Goal: Obtain resource: Download file/media

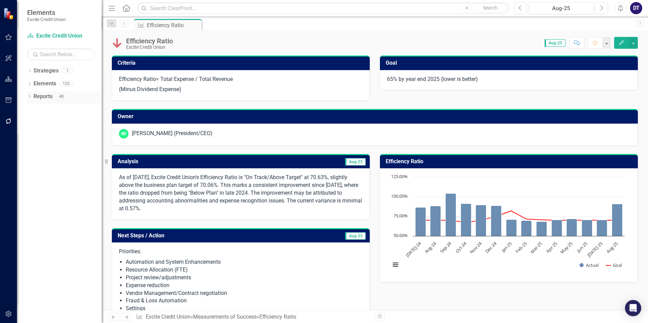
click at [39, 96] on link "Reports" at bounding box center [43, 97] width 19 height 8
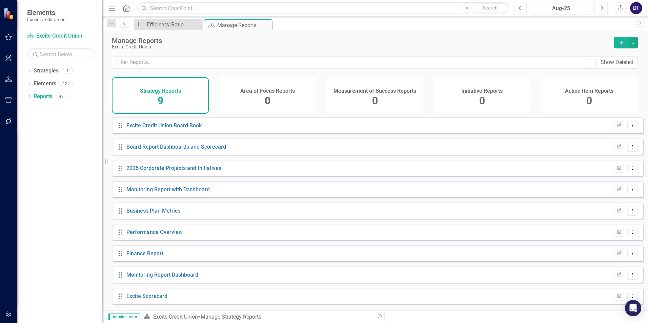
click at [7, 80] on icon "button" at bounding box center [8, 79] width 7 height 5
click at [6, 97] on button "button" at bounding box center [8, 100] width 15 height 14
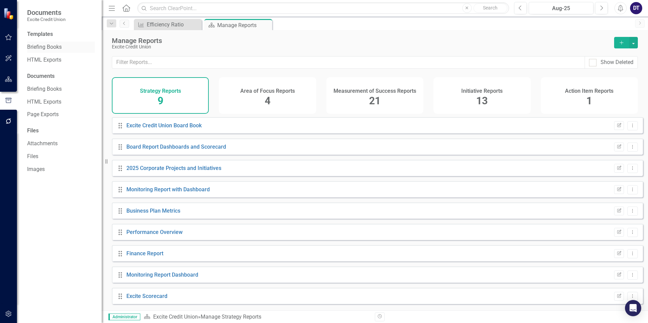
click at [61, 47] on link "Briefing Books" at bounding box center [61, 47] width 68 height 8
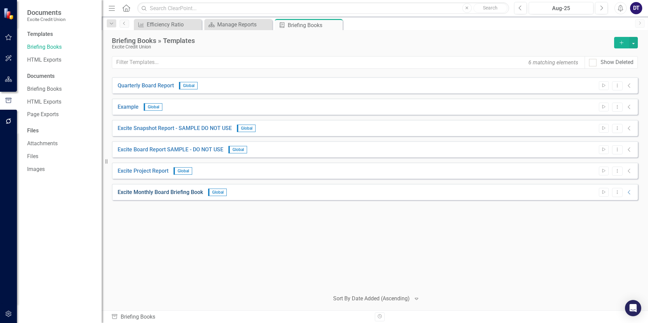
click at [162, 195] on link "Excite Monthly Board Briefing Book" at bounding box center [160, 193] width 85 height 8
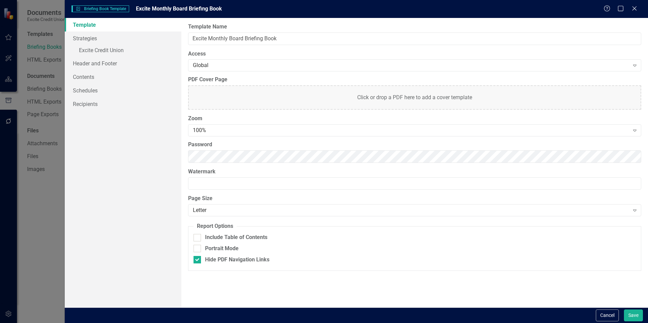
click at [630, 9] on div "Help Maximize Close" at bounding box center [622, 9] width 38 height 8
click at [634, 8] on icon "Close" at bounding box center [634, 8] width 8 height 6
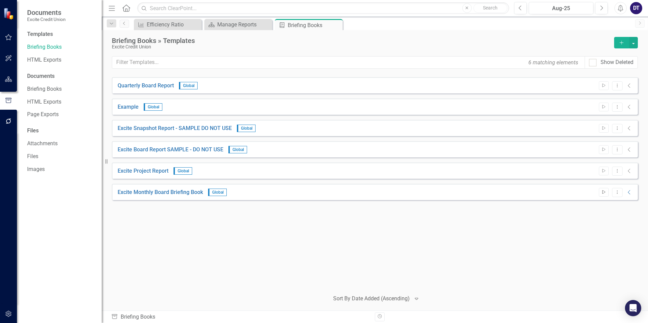
click at [605, 192] on icon "Start" at bounding box center [603, 192] width 5 height 4
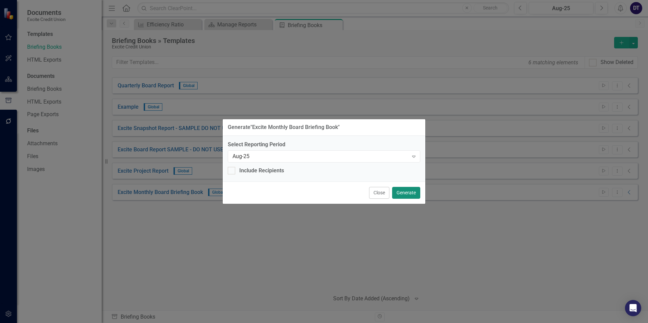
click at [411, 195] on button "Generate" at bounding box center [406, 193] width 28 height 12
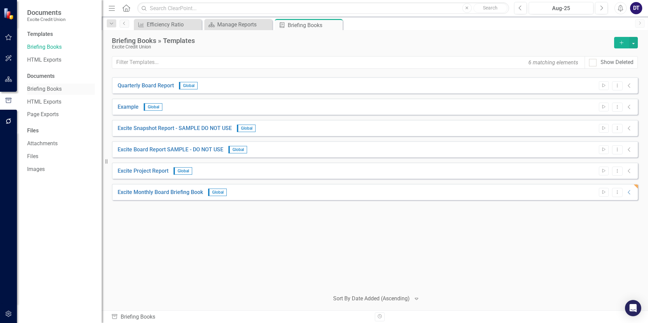
click at [33, 88] on link "Briefing Books" at bounding box center [61, 89] width 68 height 8
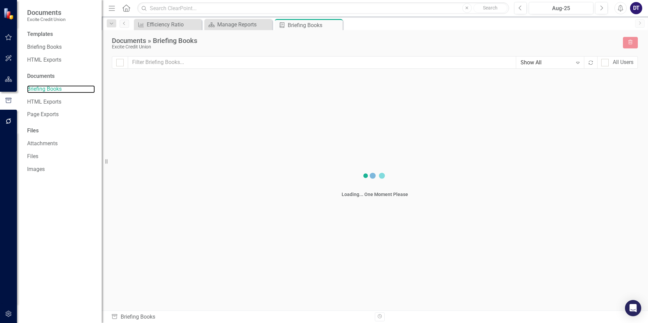
checkbox input "false"
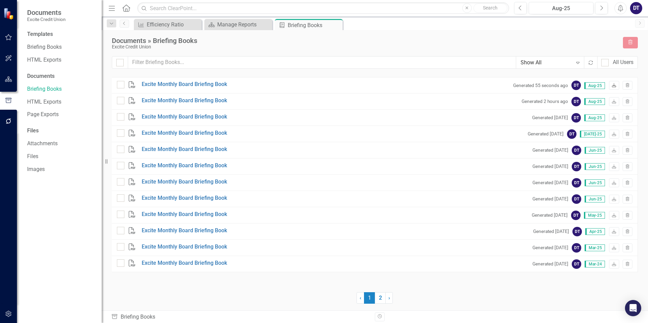
click at [613, 83] on link "Download" at bounding box center [614, 85] width 10 height 9
